Goal: Task Accomplishment & Management: Complete application form

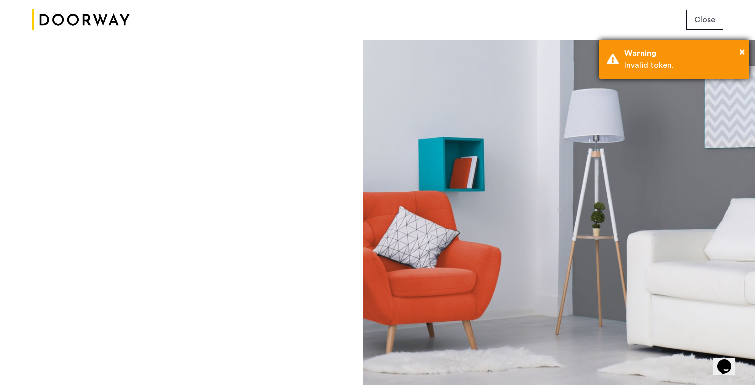
click at [697, 58] on div "Warning" at bounding box center [682, 53] width 117 height 12
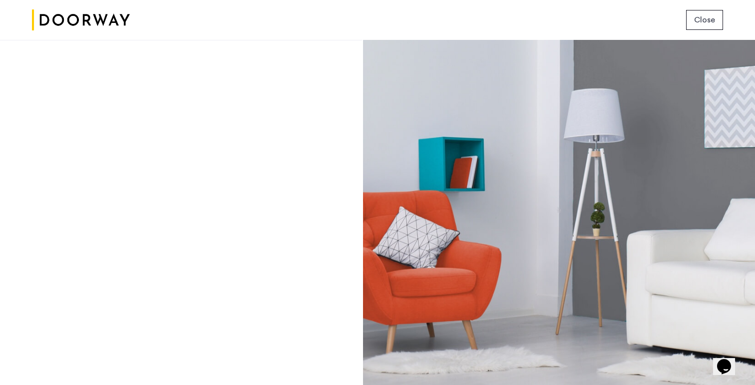
click at [698, 12] on button "Close" at bounding box center [704, 20] width 37 height 20
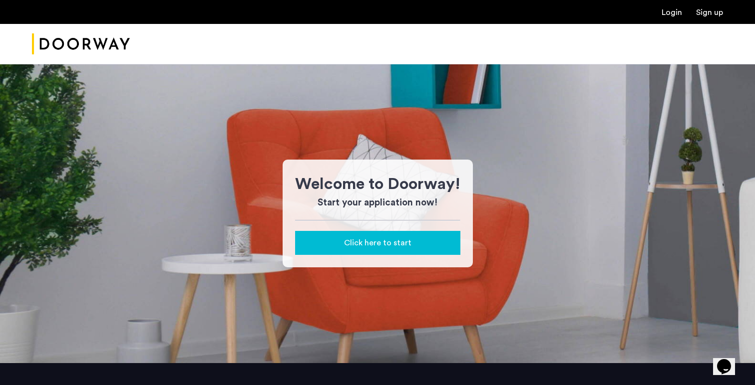
click at [421, 245] on div "Click here to start" at bounding box center [377, 243] width 149 height 12
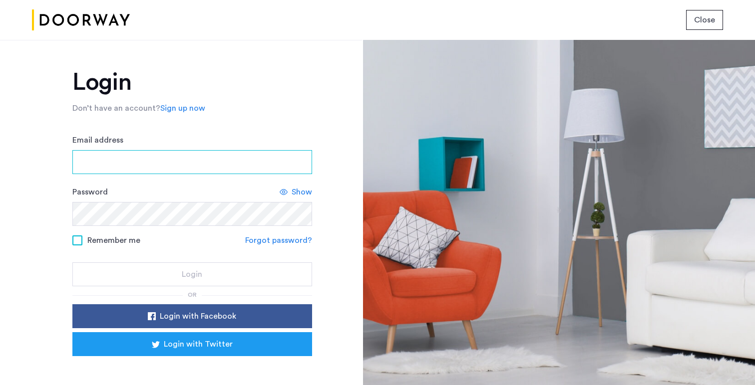
click at [188, 163] on input "Email address" at bounding box center [192, 162] width 240 height 24
type input "**********"
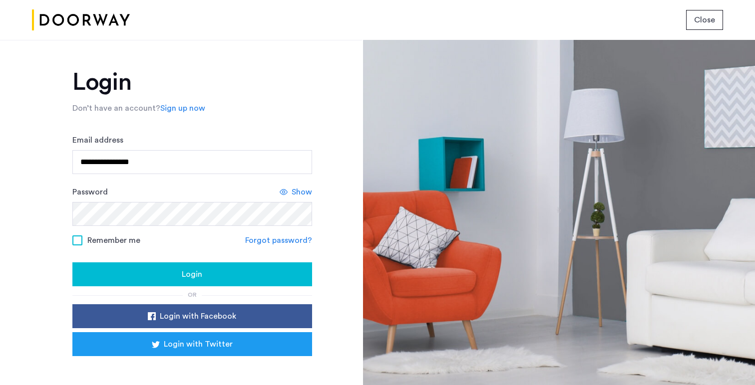
click at [184, 280] on span "Login" at bounding box center [192, 275] width 20 height 12
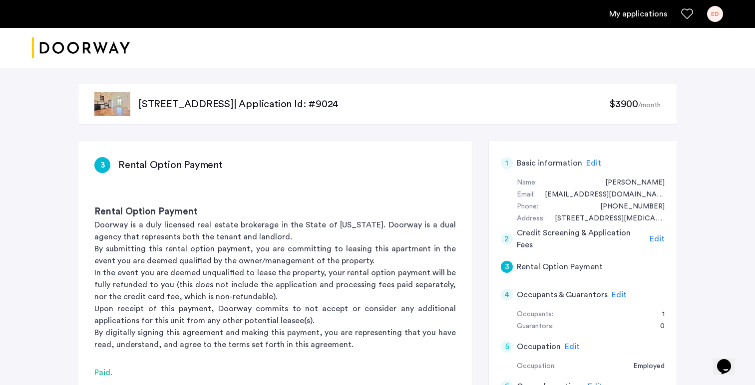
click at [469, 104] on p "315 Bushwick Avenue, Unit 2B, Brooklyn, NY 11206 | Application Id: #9024" at bounding box center [373, 104] width 471 height 14
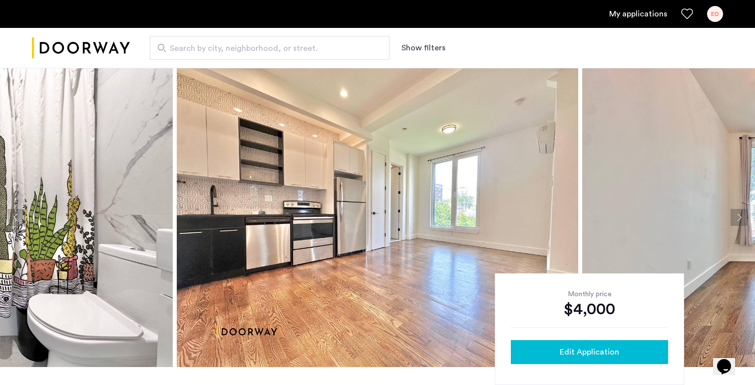
click at [588, 354] on span "Edit Application" at bounding box center [589, 352] width 59 height 12
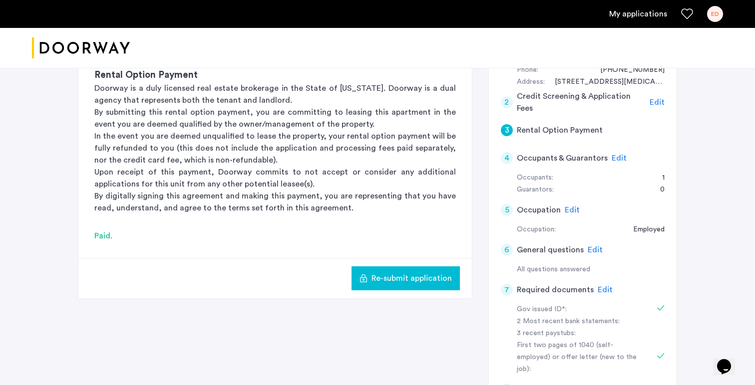
scroll to position [137, 0]
click at [600, 287] on span "Edit" at bounding box center [604, 290] width 15 height 8
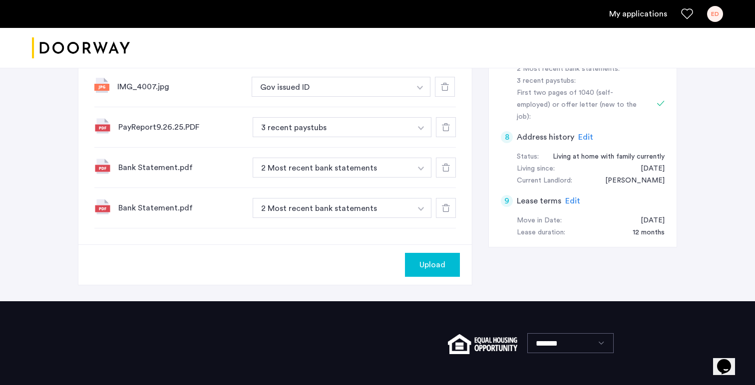
scroll to position [288, 0]
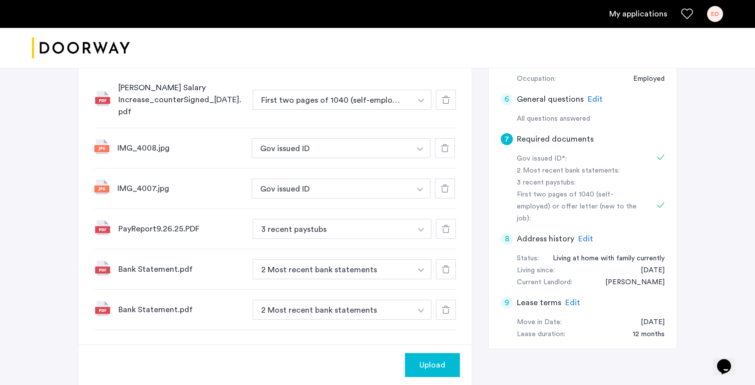
click at [450, 308] on div at bounding box center [446, 310] width 20 height 20
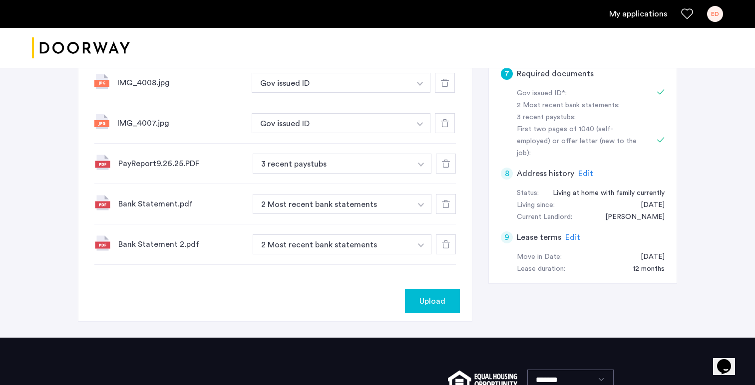
scroll to position [354, 0]
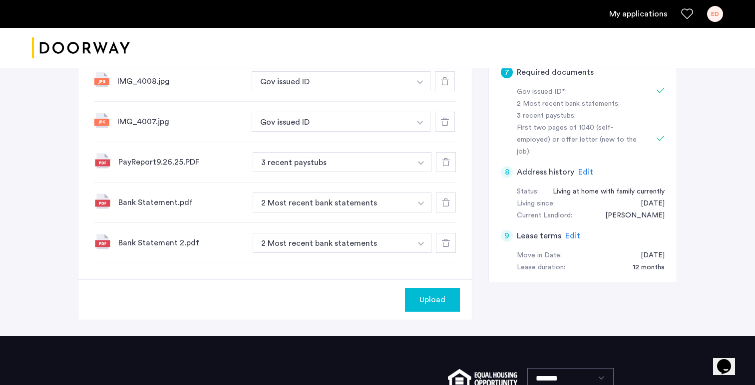
click at [426, 300] on span "Upload" at bounding box center [432, 300] width 26 height 12
